Goal: Check status

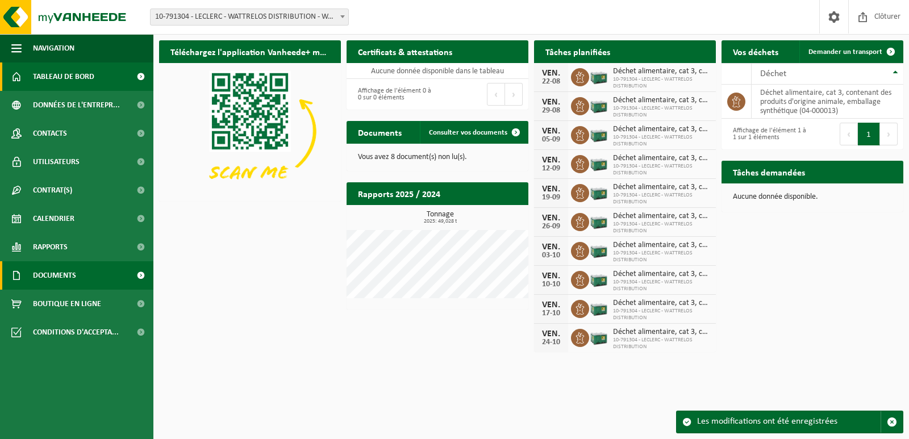
click at [138, 273] on span at bounding box center [141, 275] width 26 height 28
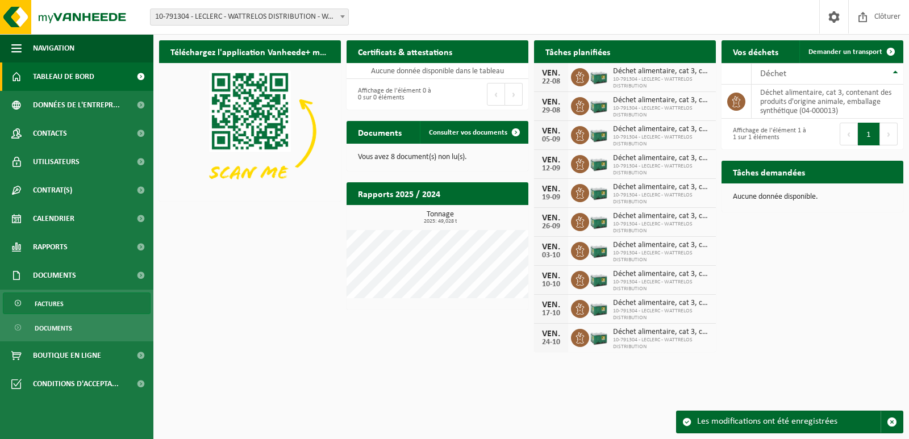
click at [16, 303] on span at bounding box center [18, 304] width 9 height 22
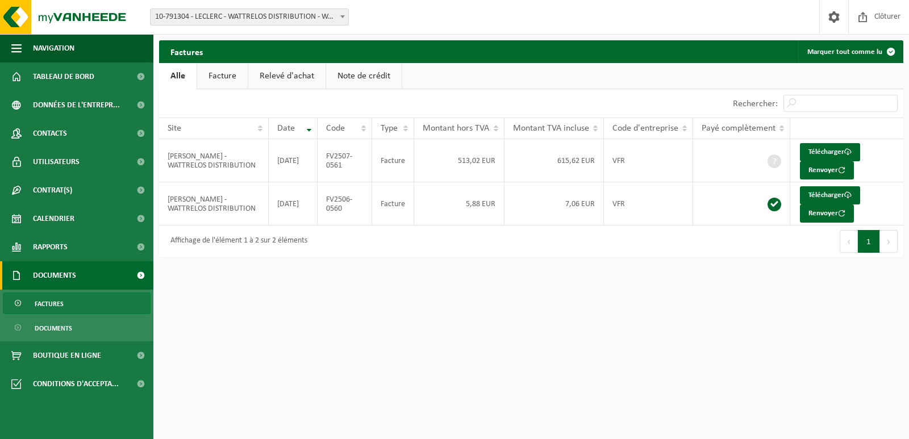
click at [215, 81] on link "Facture" at bounding box center [222, 76] width 51 height 26
click at [286, 81] on link "Relevé d'achat" at bounding box center [287, 76] width 77 height 26
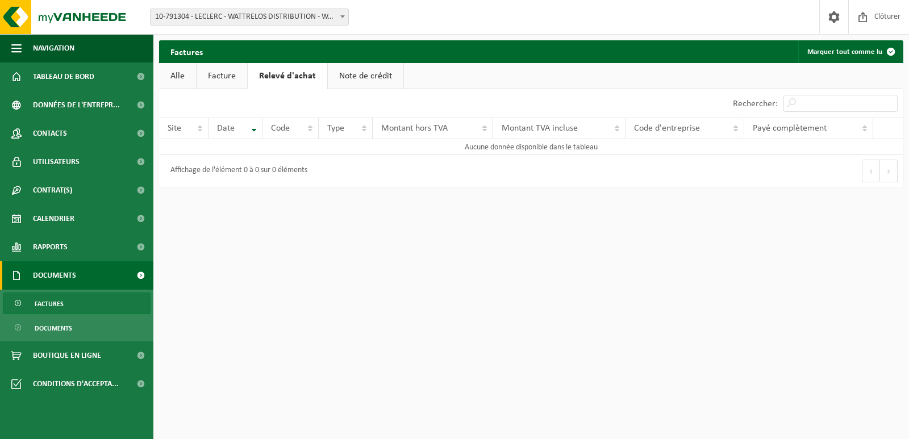
click at [369, 80] on link "Note de crédit" at bounding box center [366, 76] width 76 height 26
click at [864, 17] on span at bounding box center [863, 17] width 17 height 34
